Goal: Task Accomplishment & Management: Use online tool/utility

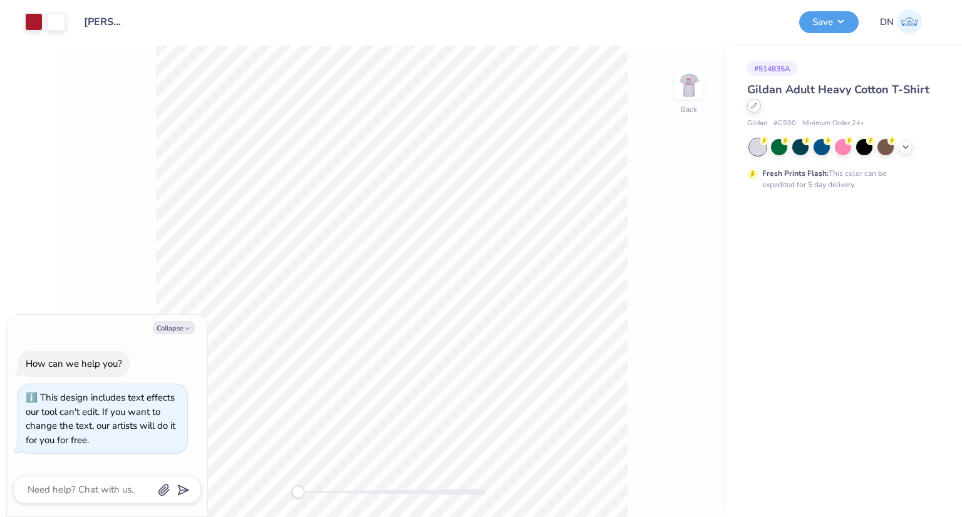
click at [754, 107] on icon at bounding box center [754, 106] width 6 height 6
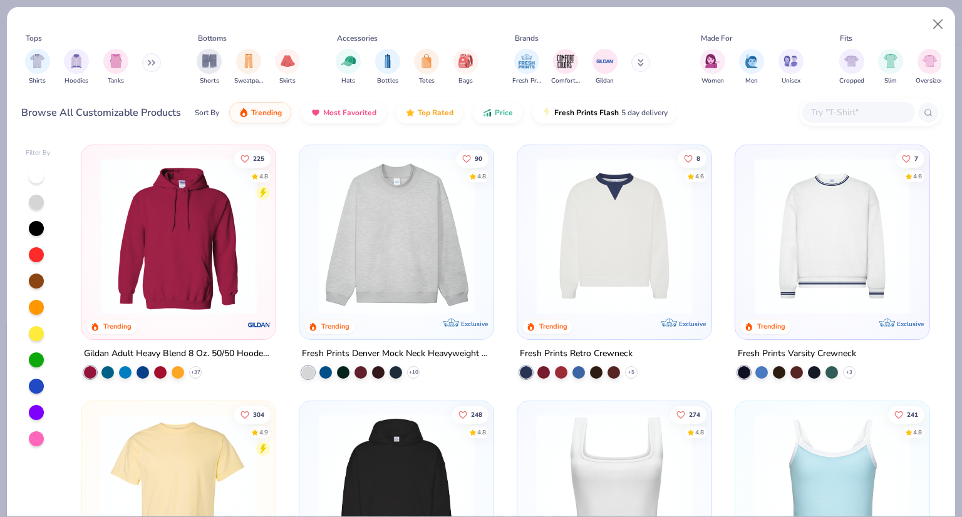
type textarea "x"
click at [839, 110] on input "text" at bounding box center [858, 112] width 96 height 14
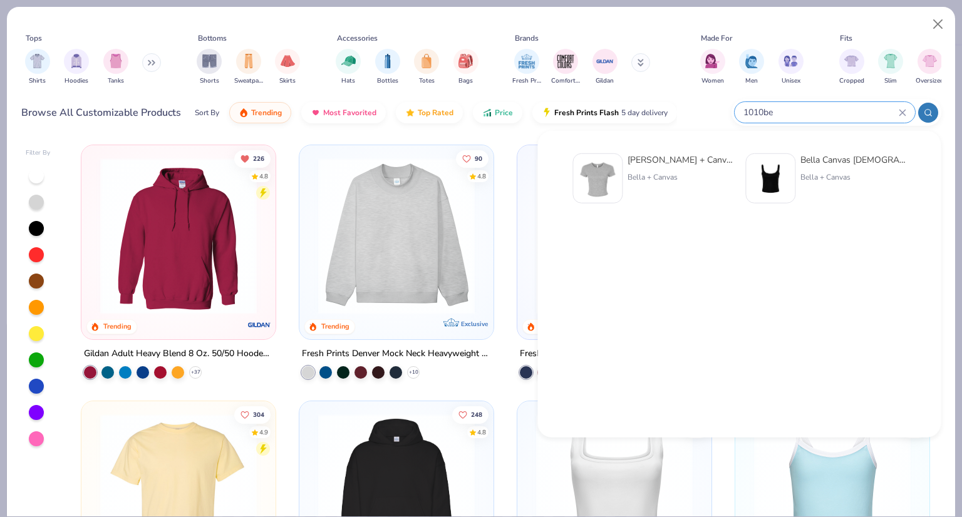
type input "1010be"
click at [654, 162] on div "Bella + Canvas Ladies' Micro Ribbed Baby Tee" at bounding box center [679, 159] width 105 height 13
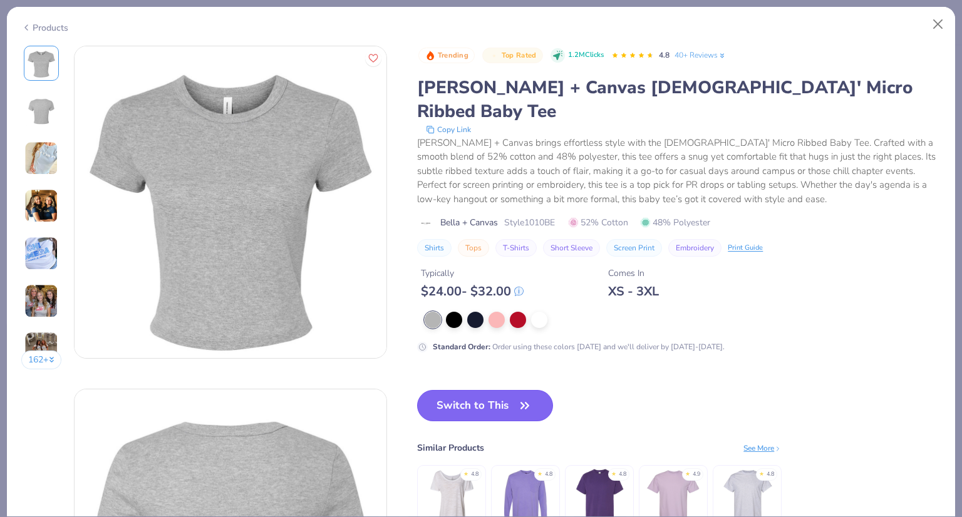
click at [509, 390] on button "Switch to This" at bounding box center [485, 405] width 136 height 31
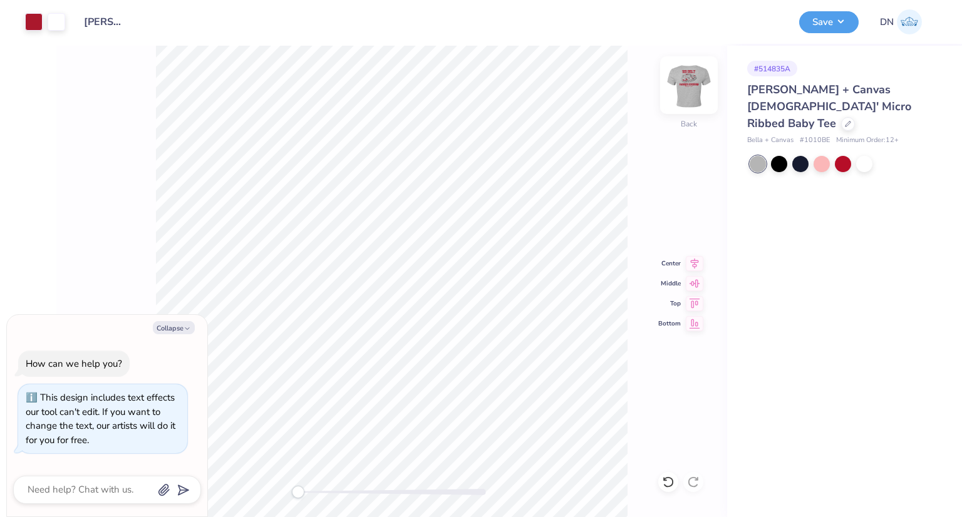
click at [685, 95] on img at bounding box center [689, 85] width 50 height 50
click at [694, 264] on icon at bounding box center [695, 261] width 18 height 15
click at [698, 91] on img at bounding box center [689, 85] width 50 height 50
click at [694, 86] on img at bounding box center [689, 85] width 50 height 50
click at [837, 24] on button "Save" at bounding box center [828, 20] width 59 height 22
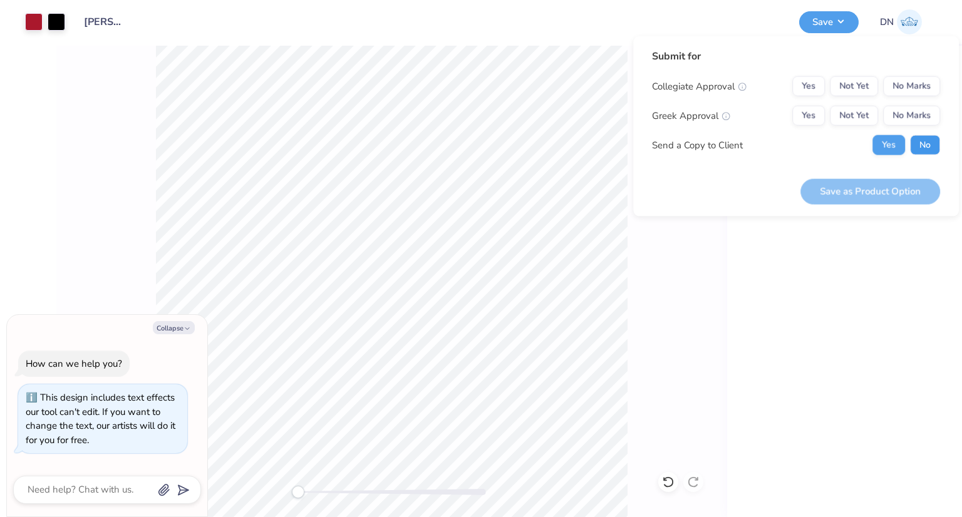
click at [922, 146] on button "No" at bounding box center [925, 145] width 30 height 20
click at [806, 115] on button "Yes" at bounding box center [808, 116] width 33 height 20
click at [802, 85] on button "Yes" at bounding box center [808, 86] width 33 height 20
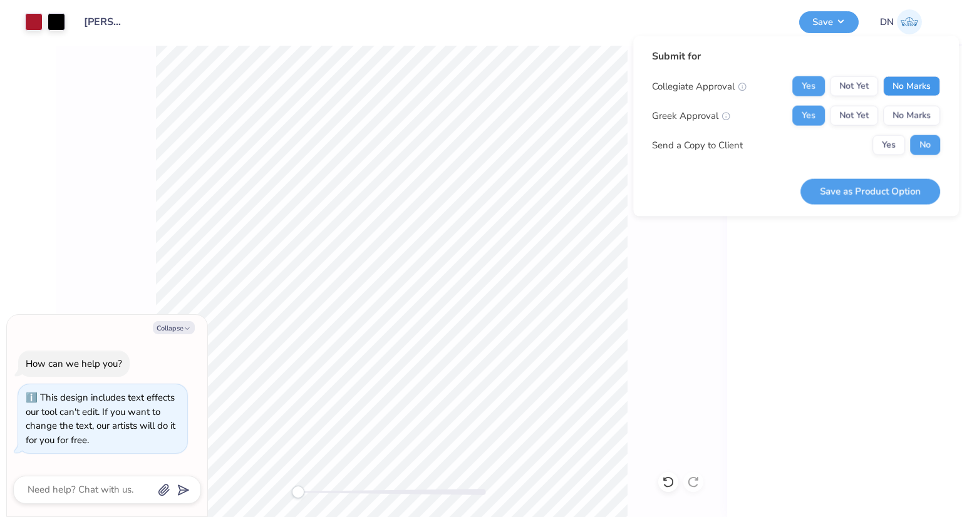
click at [892, 84] on button "No Marks" at bounding box center [911, 86] width 57 height 20
click at [866, 192] on button "Save as Product Option" at bounding box center [870, 191] width 140 height 26
type textarea "x"
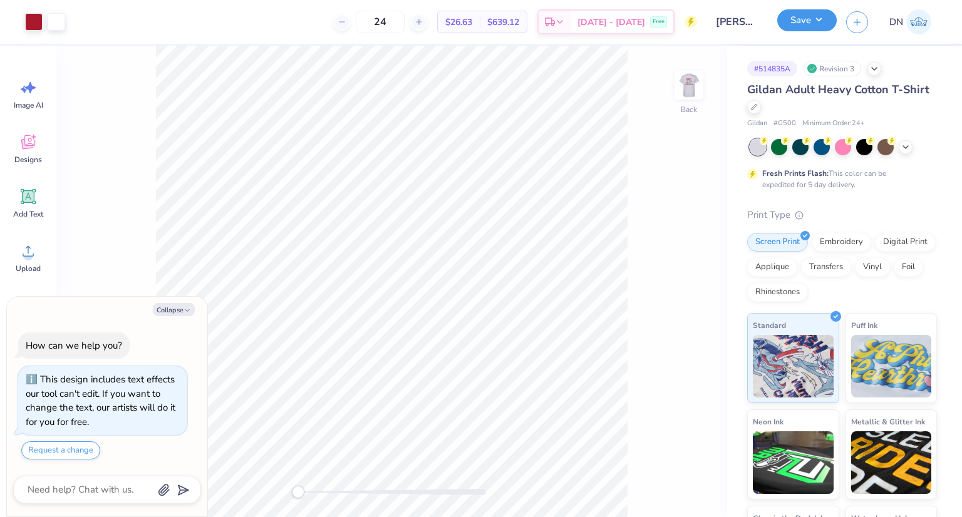
click at [795, 19] on button "Save" at bounding box center [806, 20] width 59 height 22
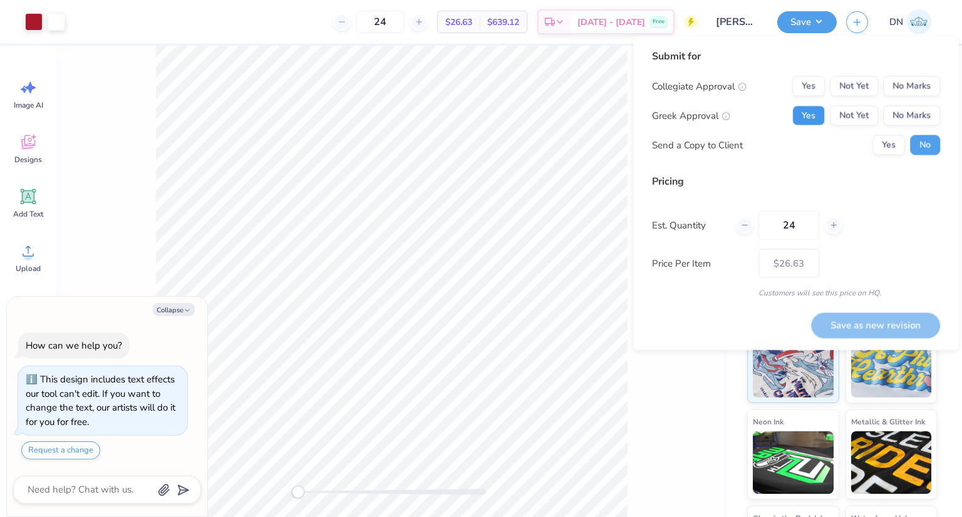
click at [807, 116] on button "Yes" at bounding box center [808, 116] width 33 height 20
click at [910, 86] on button "No Marks" at bounding box center [911, 86] width 57 height 20
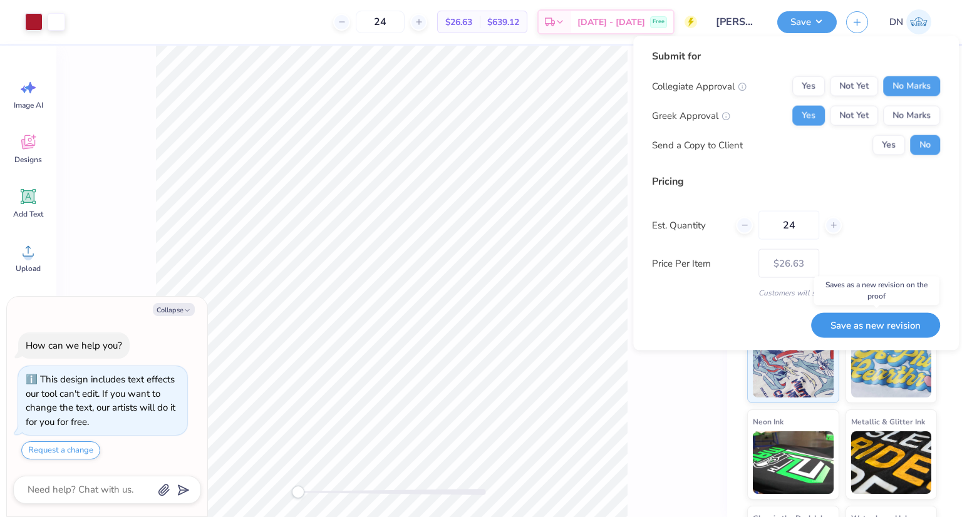
click at [911, 321] on button "Save as new revision" at bounding box center [875, 324] width 129 height 25
type textarea "x"
type input "– –"
type textarea "x"
type input "$26.63"
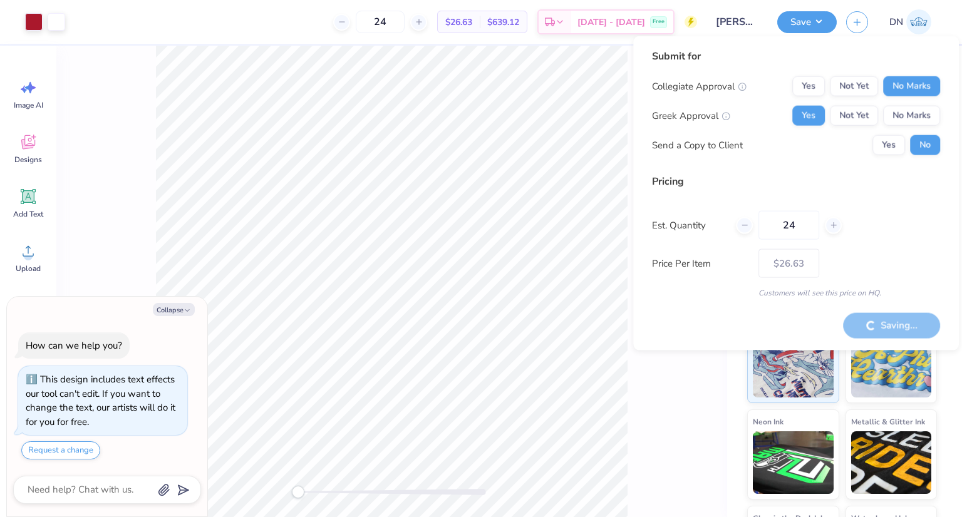
type textarea "x"
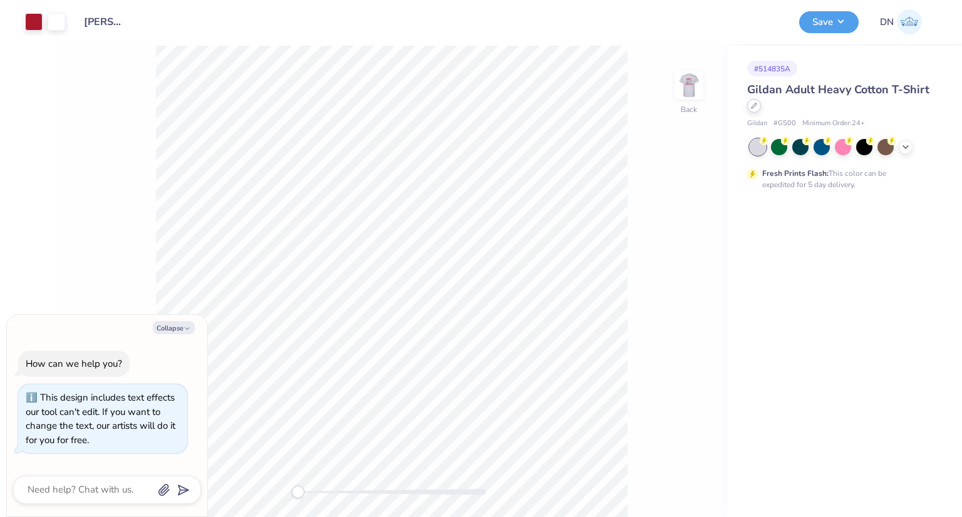
click at [756, 109] on div at bounding box center [754, 106] width 14 height 14
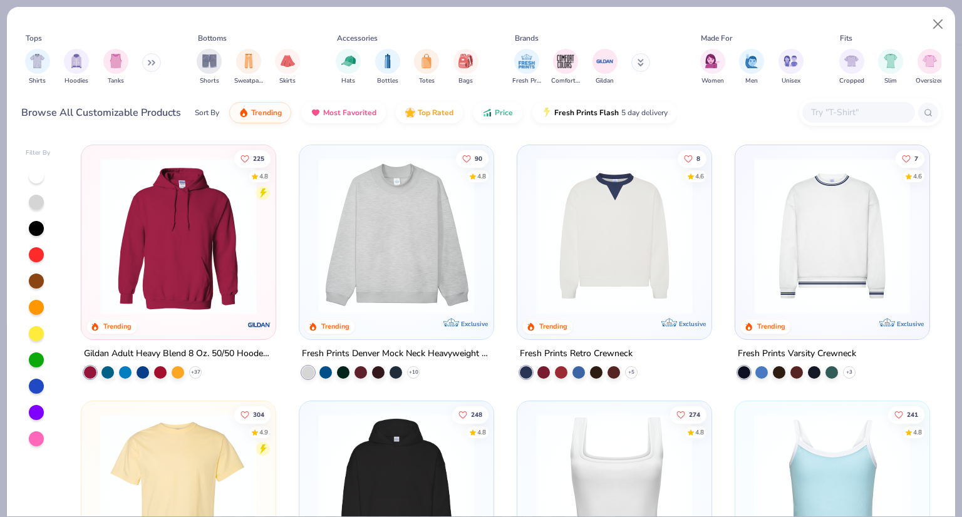
type textarea "x"
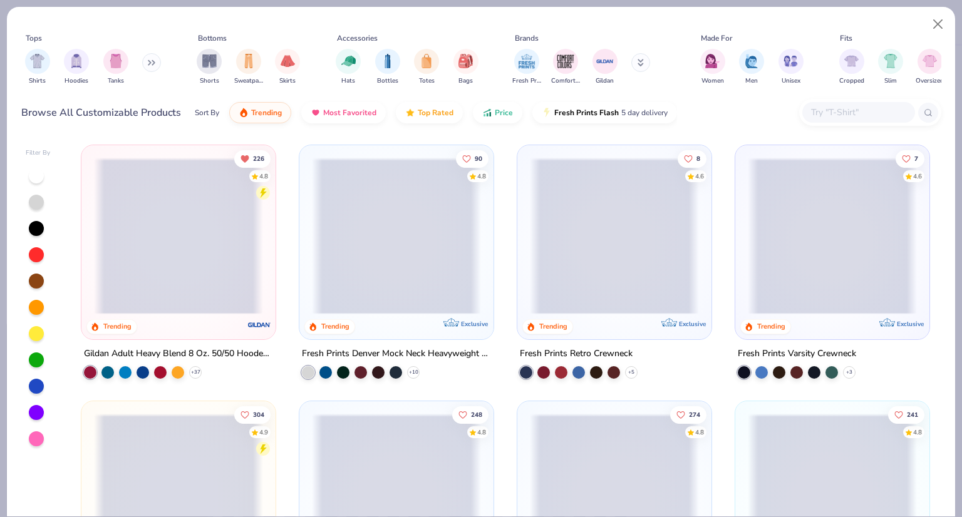
click at [834, 109] on input "text" at bounding box center [858, 112] width 96 height 14
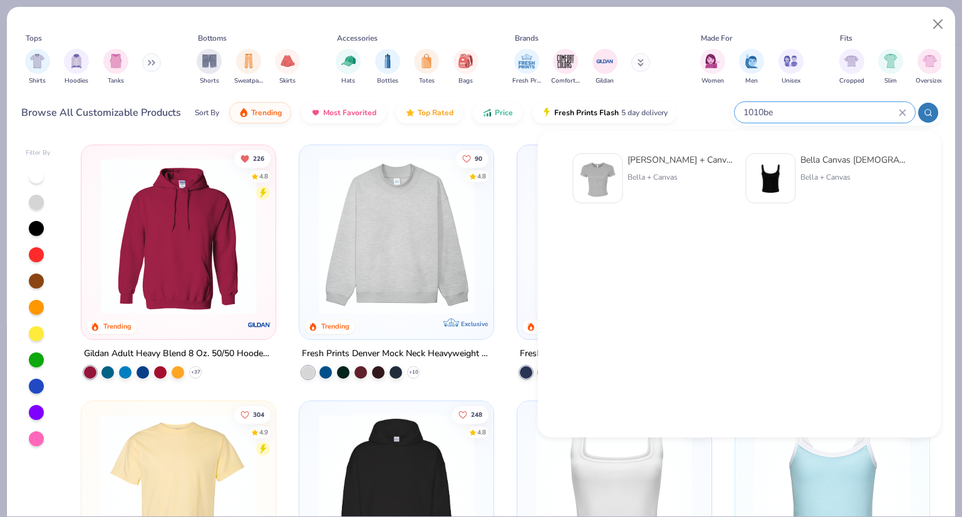
type input "1010be"
click at [662, 163] on div "Bella + Canvas Ladies' Micro Ribbed Baby Tee" at bounding box center [679, 159] width 105 height 13
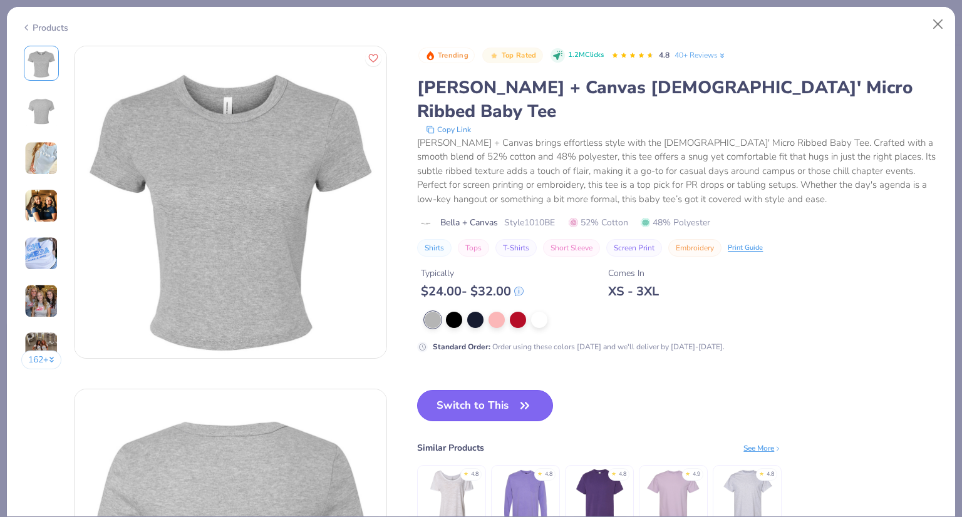
click at [493, 390] on button "Switch to This" at bounding box center [485, 405] width 136 height 31
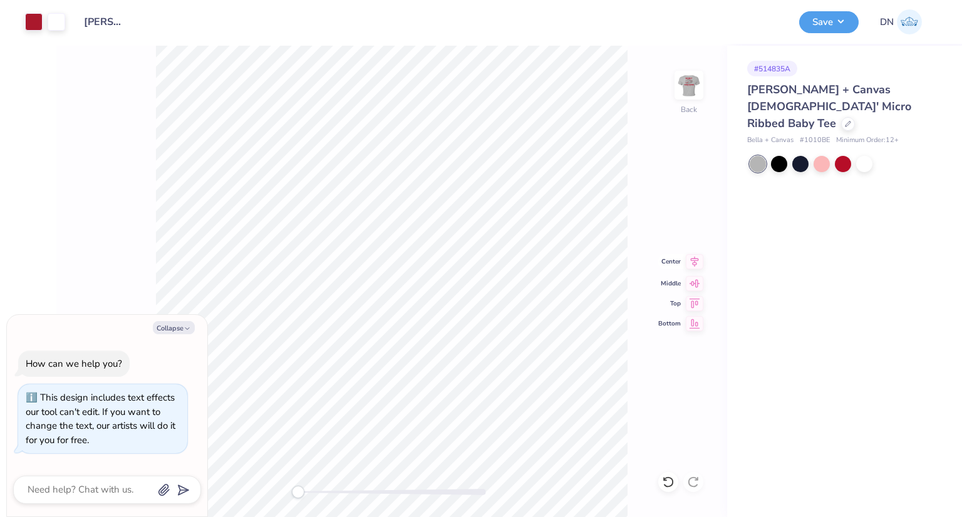
click at [690, 265] on icon at bounding box center [695, 261] width 18 height 15
click at [687, 93] on img at bounding box center [689, 85] width 50 height 50
click at [694, 258] on icon at bounding box center [695, 262] width 8 height 11
click at [698, 85] on img at bounding box center [689, 85] width 50 height 50
click at [835, 15] on button "Save" at bounding box center [828, 20] width 59 height 22
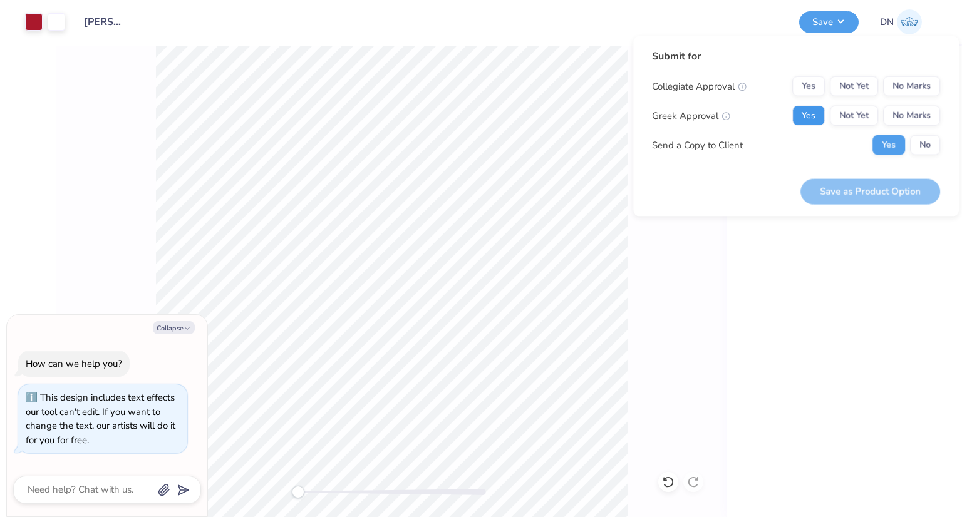
click at [803, 115] on button "Yes" at bounding box center [808, 116] width 33 height 20
click at [895, 80] on button "No Marks" at bounding box center [911, 86] width 57 height 20
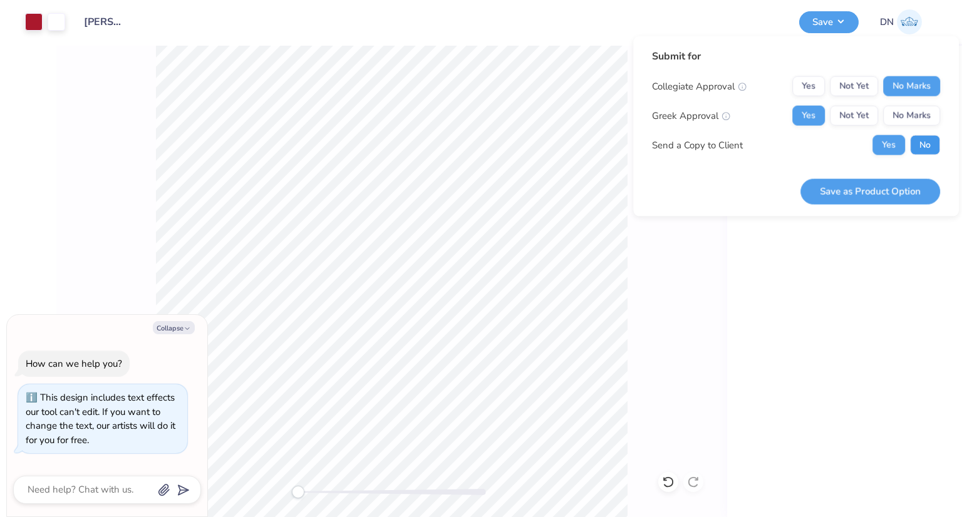
click at [927, 152] on button "No" at bounding box center [925, 145] width 30 height 20
click at [912, 193] on button "Save as Product Option" at bounding box center [870, 191] width 140 height 26
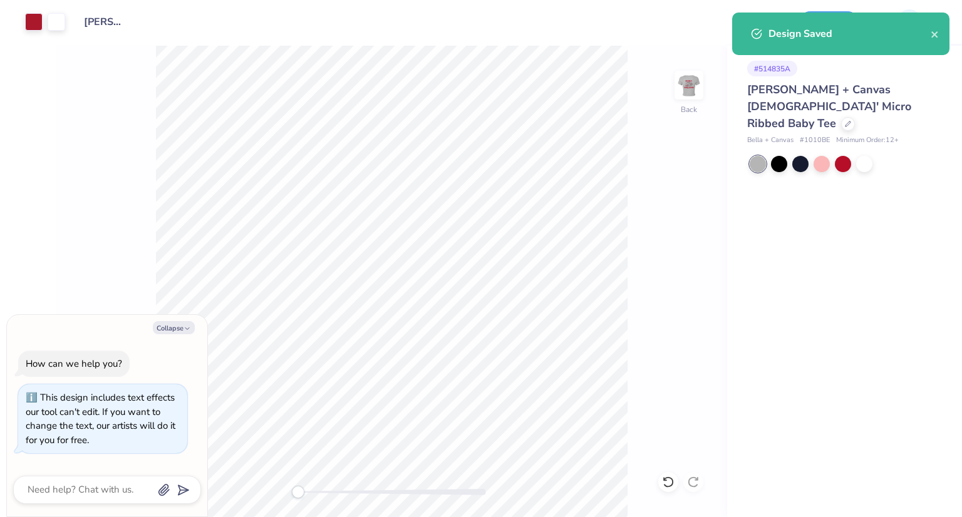
type textarea "x"
